Goal: Task Accomplishment & Management: Use online tool/utility

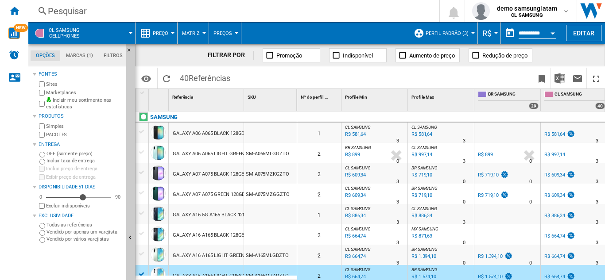
scroll to position [0, 73]
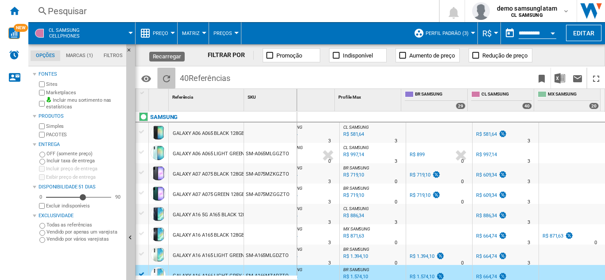
click at [168, 78] on ng-md-icon "Recarregar" at bounding box center [166, 79] width 11 height 11
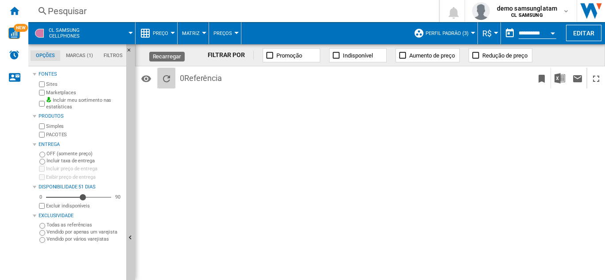
click at [168, 78] on ng-md-icon "Recarregar" at bounding box center [166, 79] width 11 height 11
click at [468, 32] on button "Perfil padrão (3)" at bounding box center [449, 33] width 47 height 22
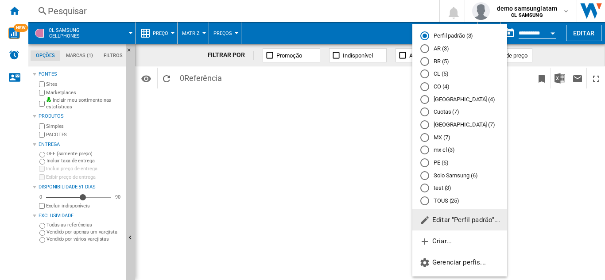
click at [424, 73] on div "CL (5)" at bounding box center [424, 74] width 9 height 9
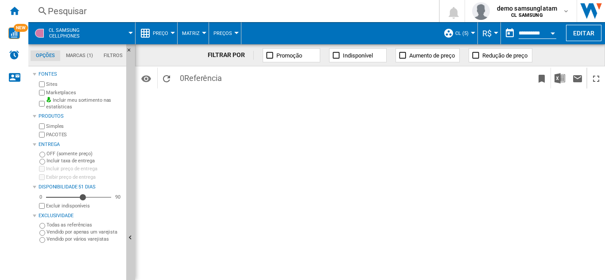
click at [103, 196] on div "51" at bounding box center [78, 197] width 65 height 9
drag, startPoint x: 104, startPoint y: 198, endPoint x: 135, endPoint y: 205, distance: 31.9
click at [135, 205] on div "Opções Marcas (1) Filtros Opções Marcas (1) Filtros Fontes Sites Marketplaces I…" at bounding box center [81, 162] width 107 height 236
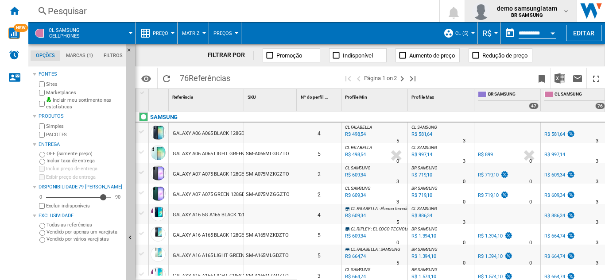
click at [501, 12] on span "demo samsunglatam" at bounding box center [527, 8] width 60 height 9
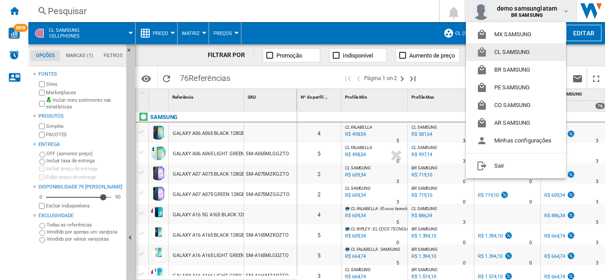
click at [501, 55] on button "CL SAMSUNG" at bounding box center [516, 52] width 100 height 18
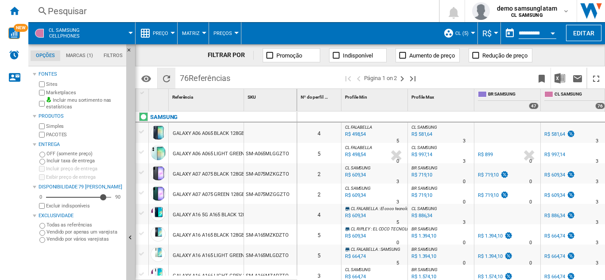
click at [166, 78] on ng-md-icon "Recarregar" at bounding box center [166, 79] width 11 height 11
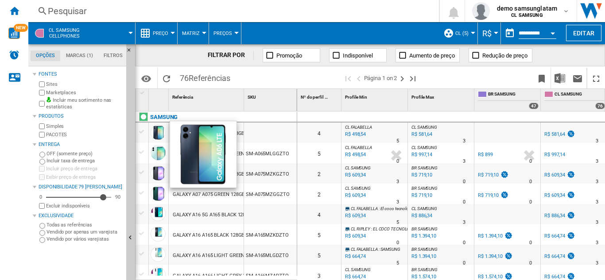
click at [557, 156] on div "R$ 997,14" at bounding box center [554, 155] width 21 height 6
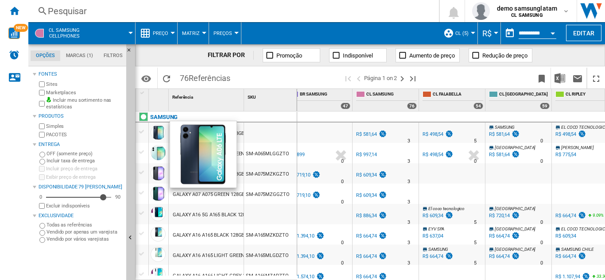
scroll to position [0, 206]
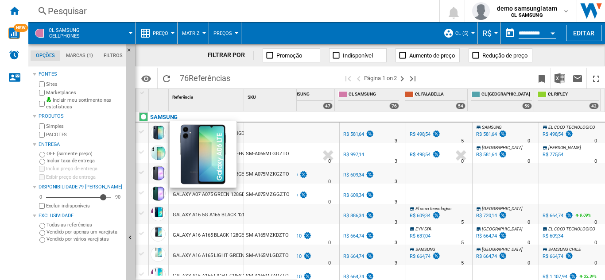
click at [257, 78] on span at bounding box center [289, 78] width 108 height 21
click at [356, 127] on div "CL SAMSUNG" at bounding box center [372, 127] width 62 height 5
